Goal: Transaction & Acquisition: Purchase product/service

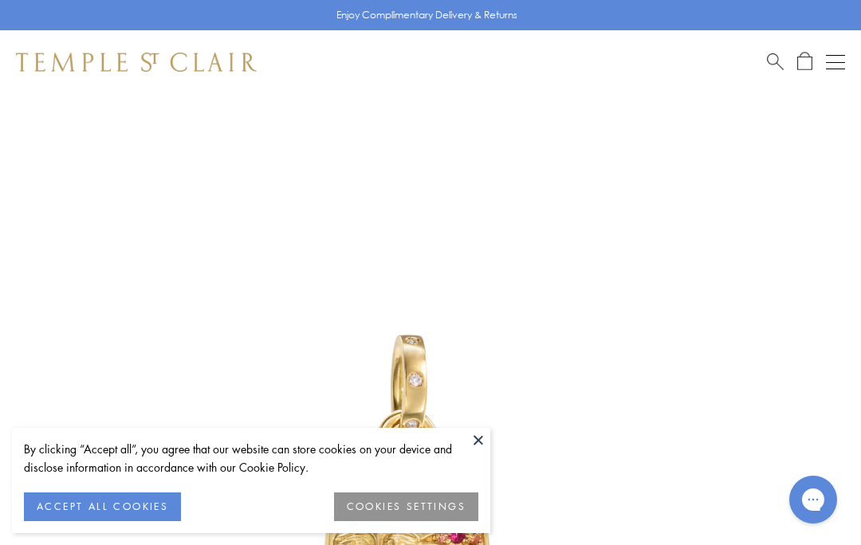
click at [143, 500] on button "ACCEPT ALL COOKIES" at bounding box center [102, 507] width 157 height 29
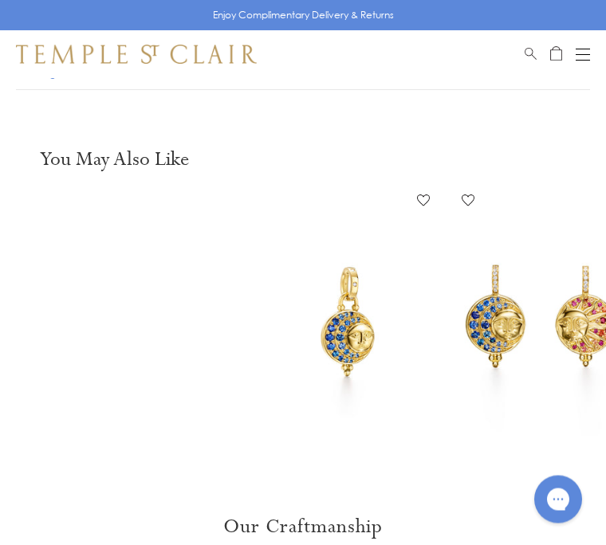
scroll to position [1330, 0]
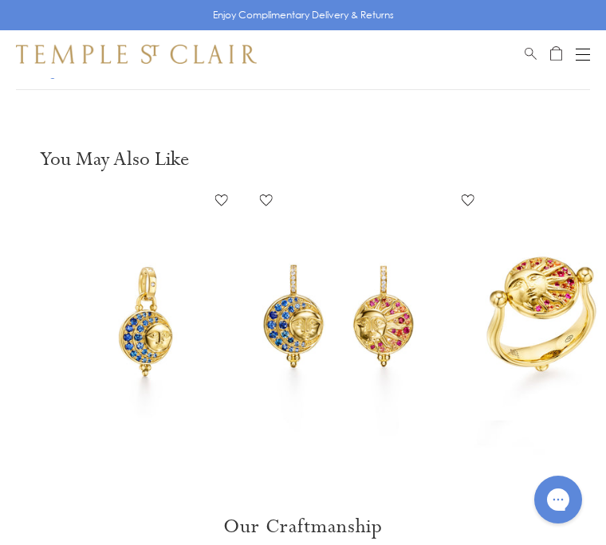
click at [155, 331] on img at bounding box center [145, 321] width 267 height 267
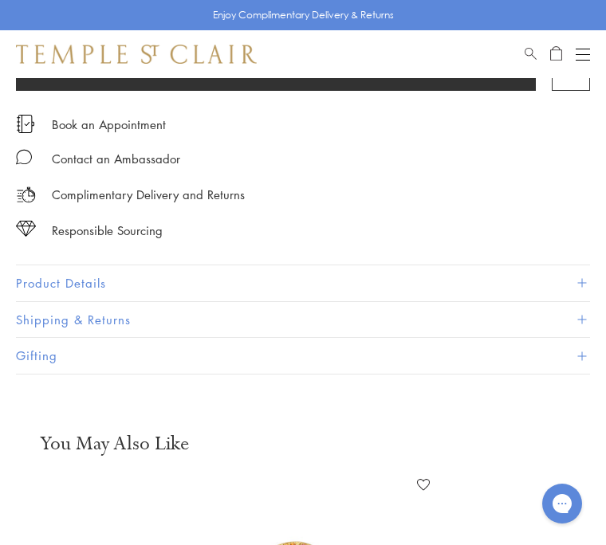
scroll to position [849, 0]
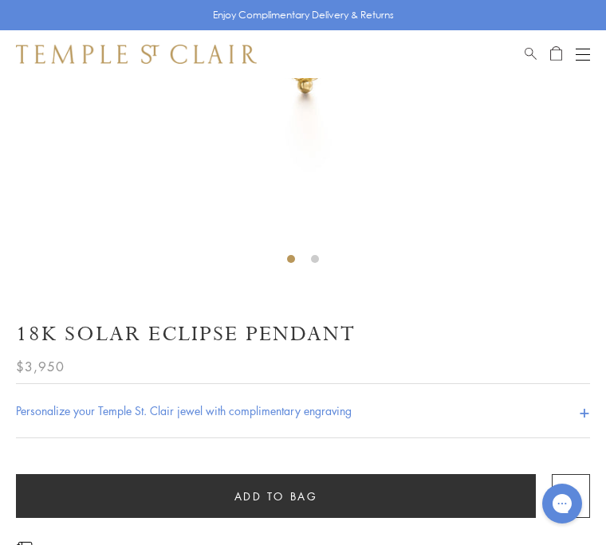
scroll to position [415, 0]
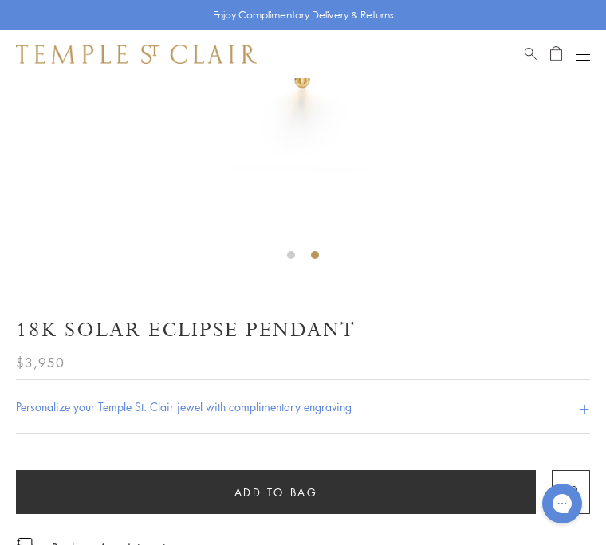
click at [291, 253] on li at bounding box center [291, 255] width 8 height 8
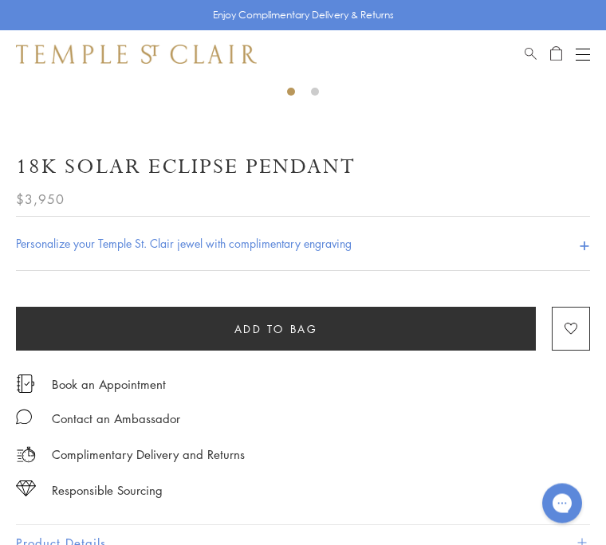
scroll to position [579, 0]
click at [362, 244] on div "Personalize your Temple St. Clair jewel with complimentary engraving +" at bounding box center [303, 243] width 574 height 55
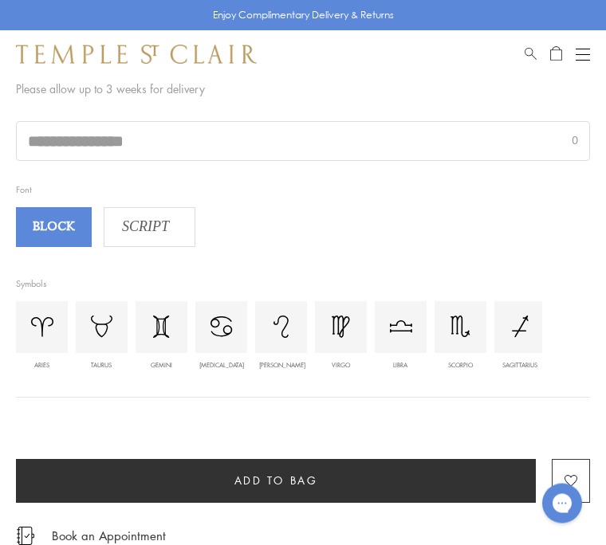
scroll to position [783, 0]
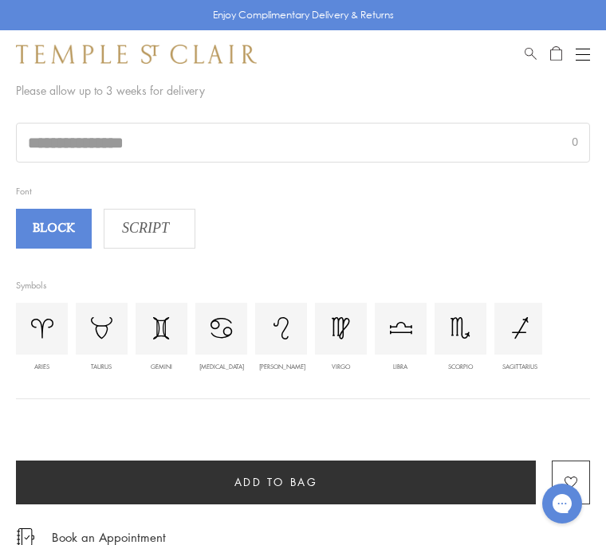
click at [100, 327] on img at bounding box center [102, 328] width 22 height 22
type input "********"
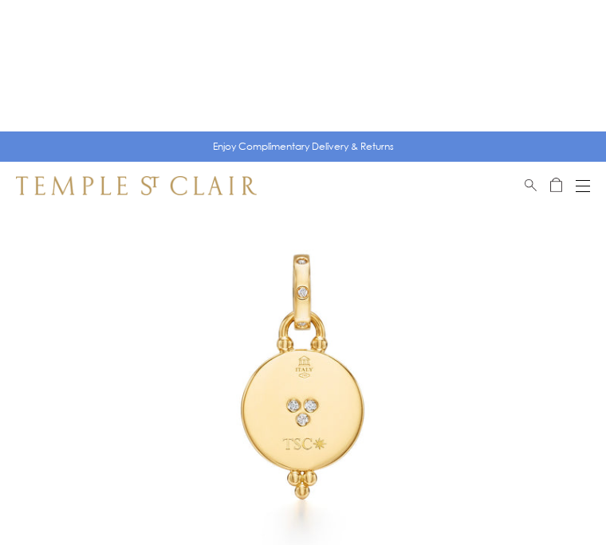
scroll to position [0, 0]
